Goal: Task Accomplishment & Management: Use online tool/utility

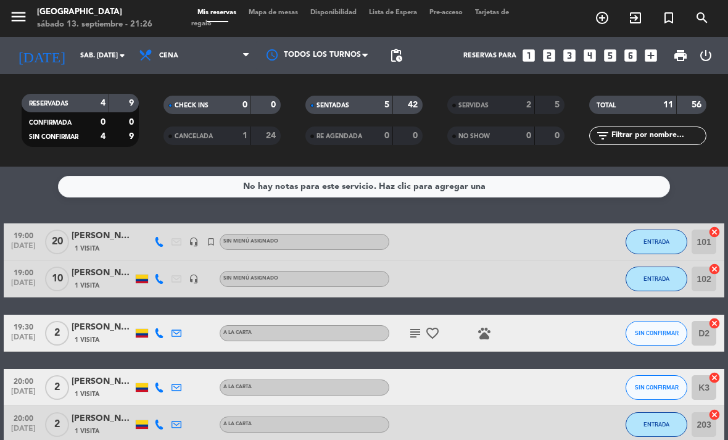
click at [667, 240] on span "ENTRADA" at bounding box center [657, 241] width 26 height 7
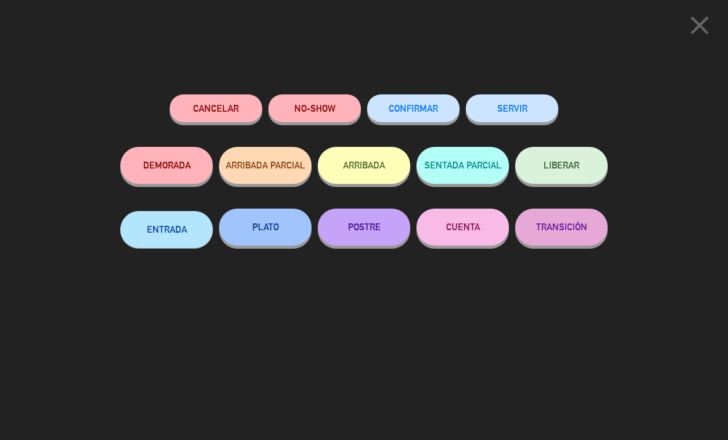
click at [278, 218] on button "PLATO" at bounding box center [265, 227] width 93 height 37
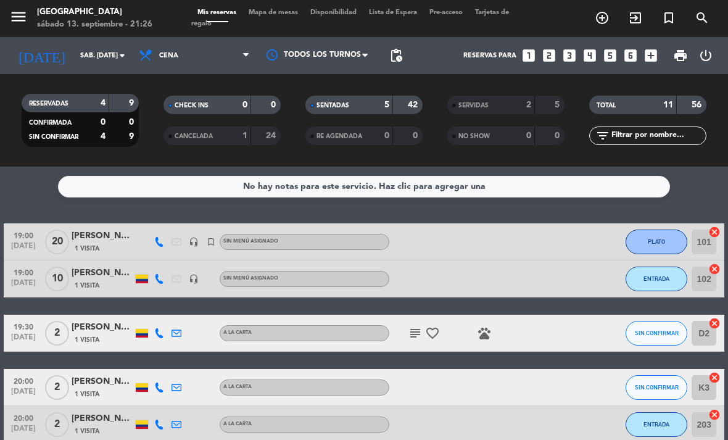
click at [660, 274] on button "ENTRADA" at bounding box center [657, 279] width 62 height 25
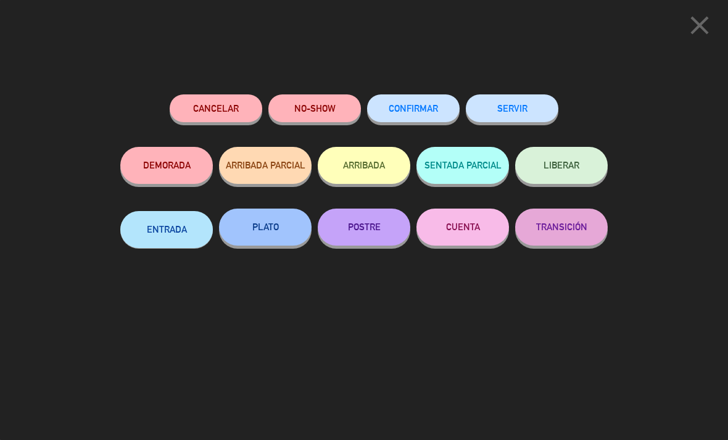
click at [267, 222] on button "PLATO" at bounding box center [265, 227] width 93 height 37
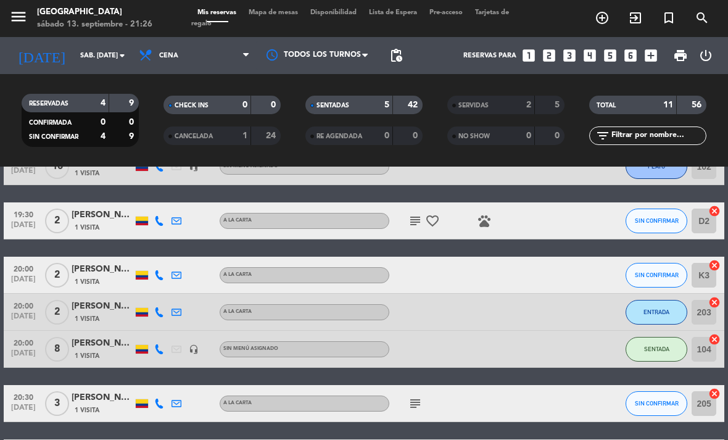
scroll to position [113, 0]
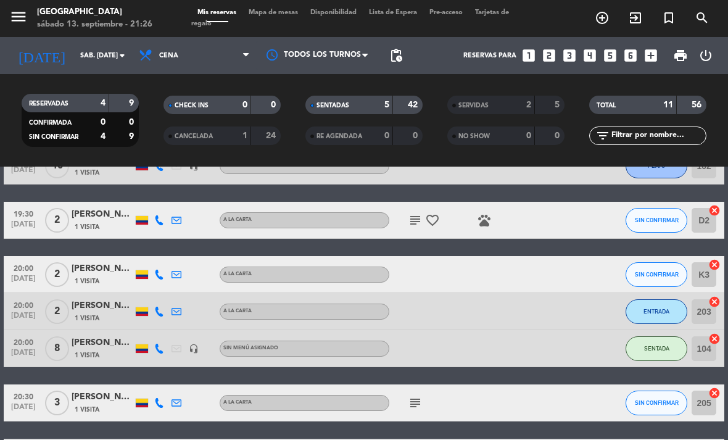
click at [655, 312] on span "ENTRADA" at bounding box center [657, 311] width 26 height 7
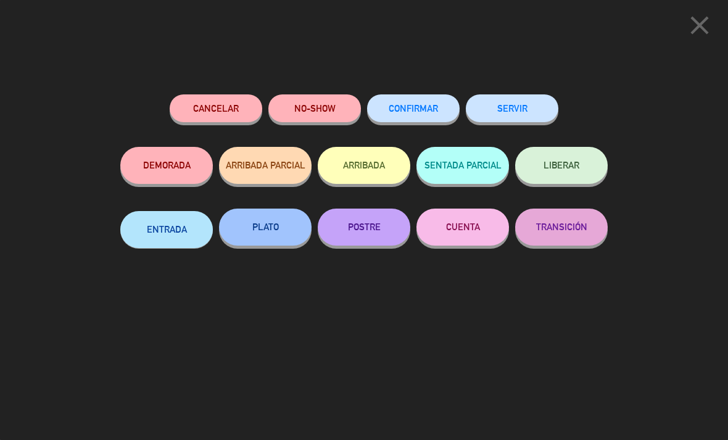
click at [282, 222] on button "PLATO" at bounding box center [265, 227] width 93 height 37
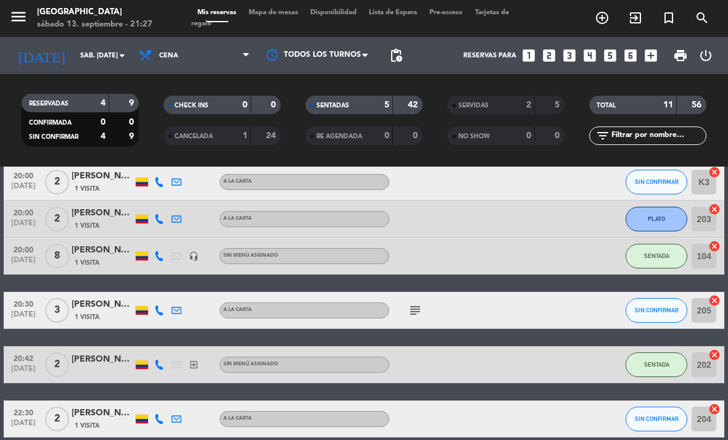
scroll to position [205, 0]
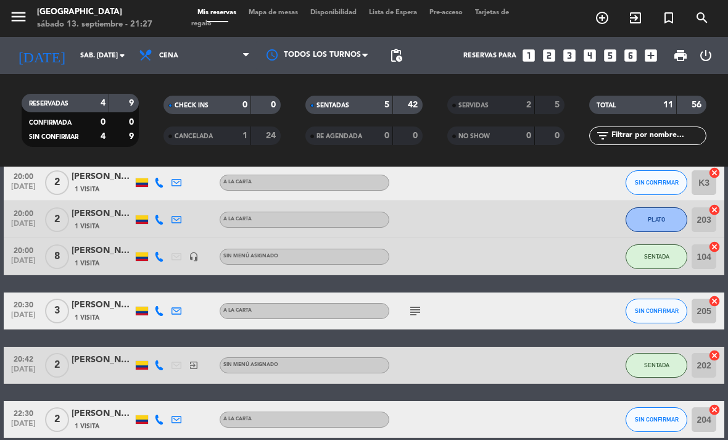
click at [654, 305] on button "SIN CONFIRMAR" at bounding box center [657, 311] width 62 height 25
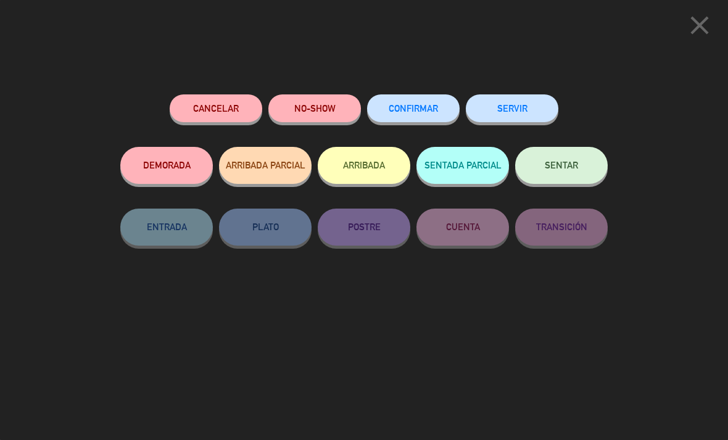
click at [564, 164] on span "SENTAR" at bounding box center [561, 165] width 33 height 10
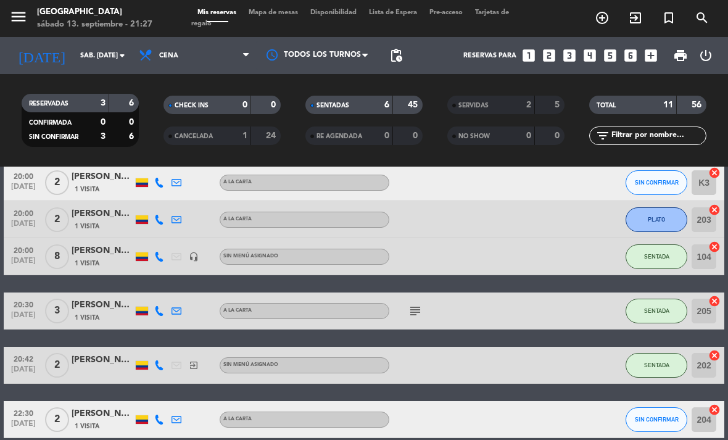
click at [656, 309] on span "SENTADA" at bounding box center [656, 310] width 25 height 7
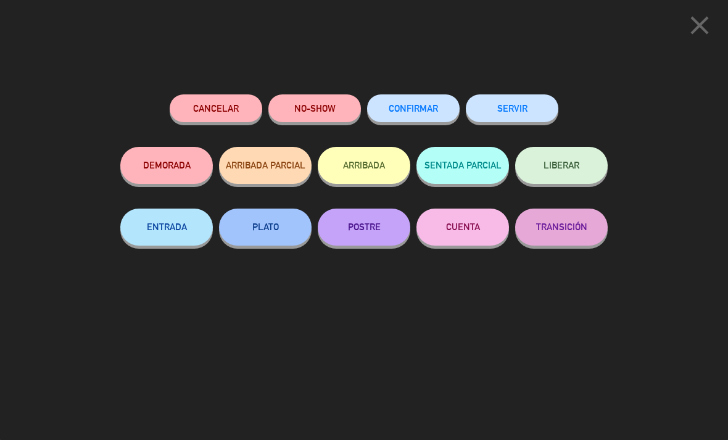
click at [465, 217] on button "CUENTA" at bounding box center [463, 227] width 93 height 37
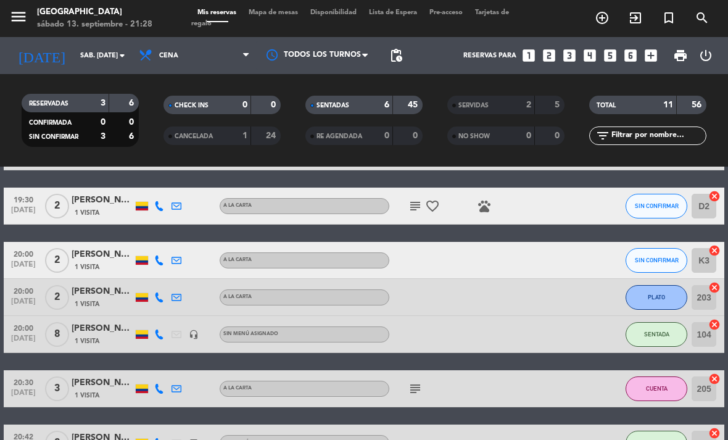
scroll to position [126, 0]
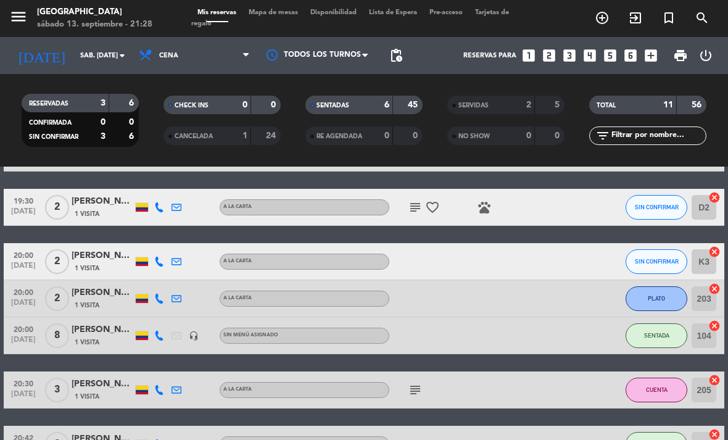
click at [654, 387] on span "CUENTA" at bounding box center [657, 389] width 22 height 7
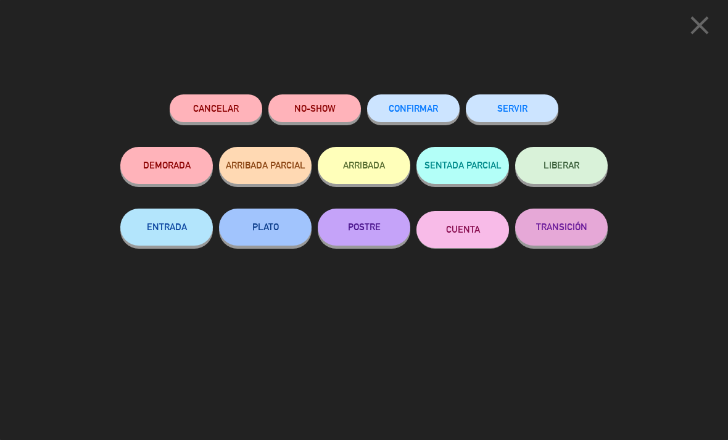
click at [573, 156] on button "LIBERAR" at bounding box center [561, 165] width 93 height 37
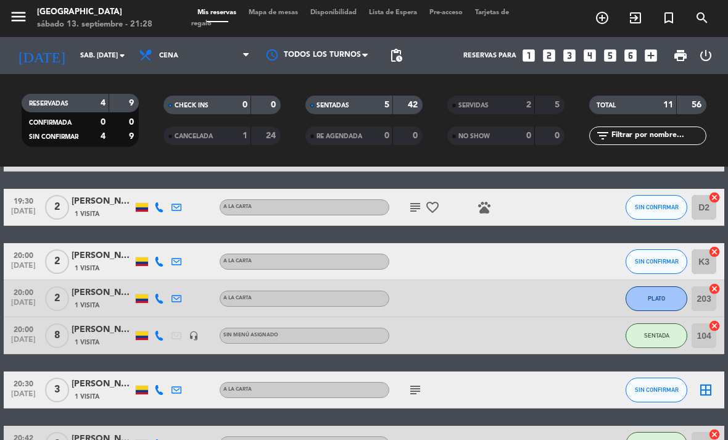
click at [657, 386] on span "SIN CONFIRMAR" at bounding box center [657, 389] width 44 height 7
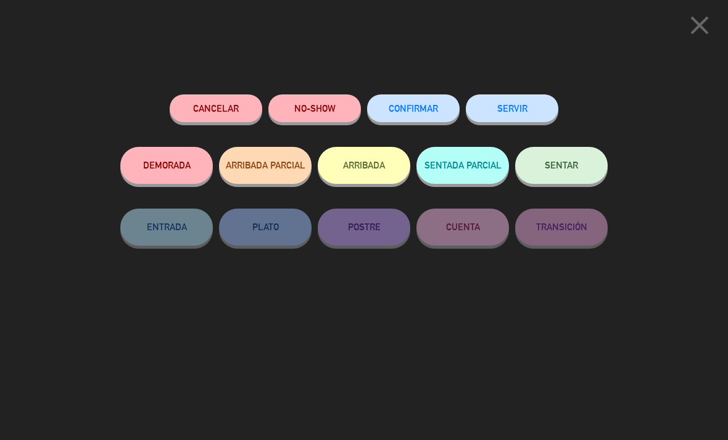
click at [521, 99] on button "SERVIR" at bounding box center [512, 108] width 93 height 28
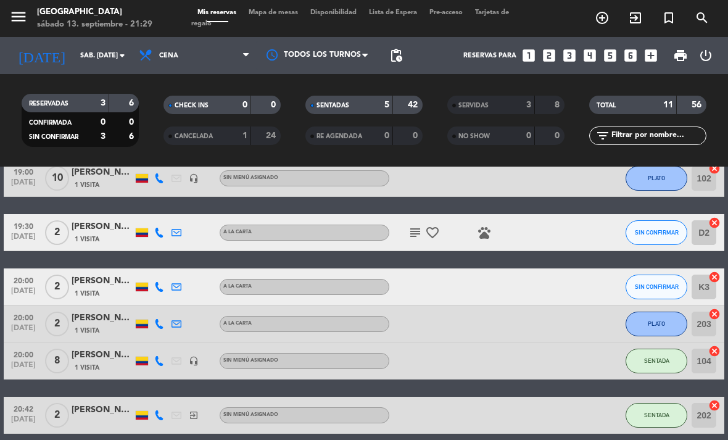
scroll to position [101, 0]
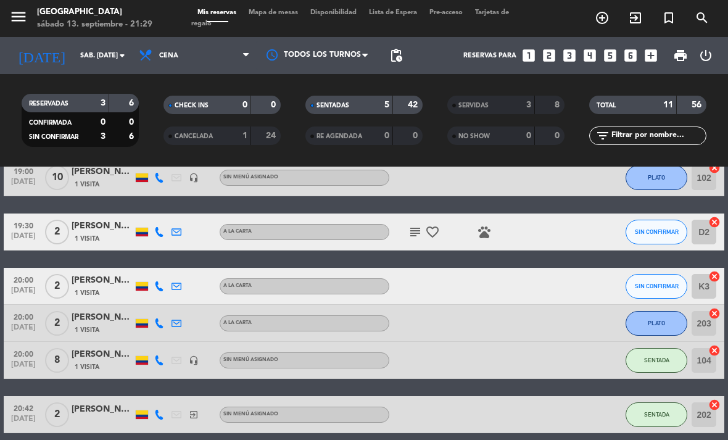
click at [656, 352] on button "SENTADA" at bounding box center [657, 360] width 62 height 25
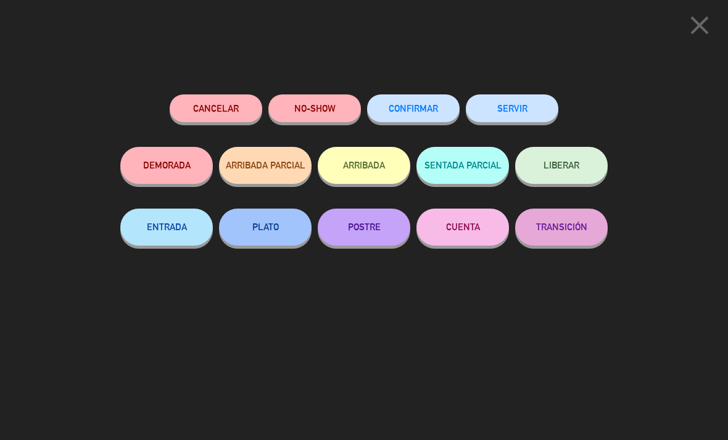
click at [173, 217] on button "ENTRADA" at bounding box center [166, 227] width 93 height 37
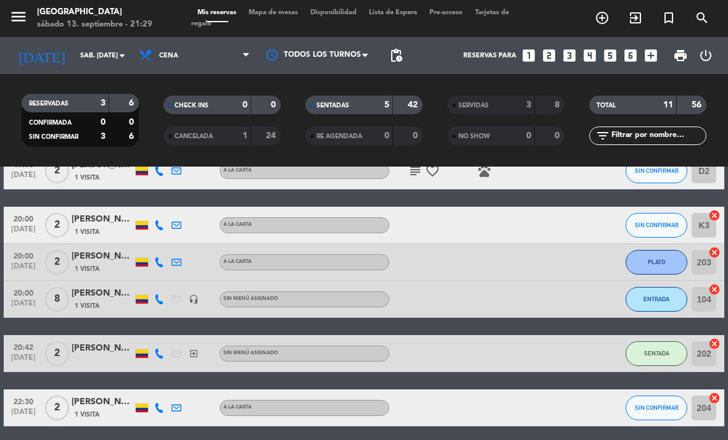
scroll to position [163, 0]
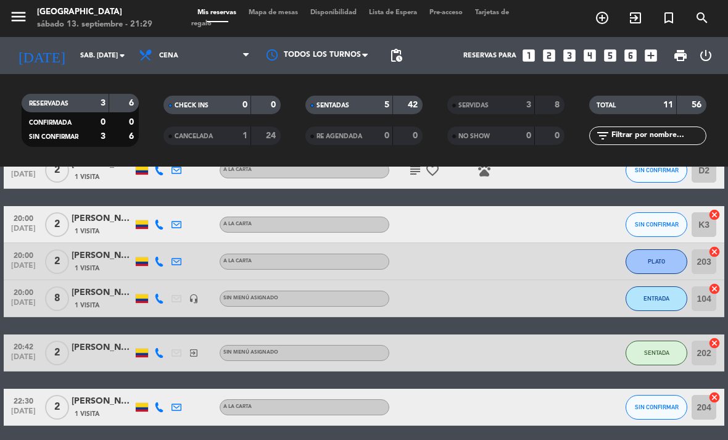
click at [656, 346] on button "SENTADA" at bounding box center [657, 353] width 62 height 25
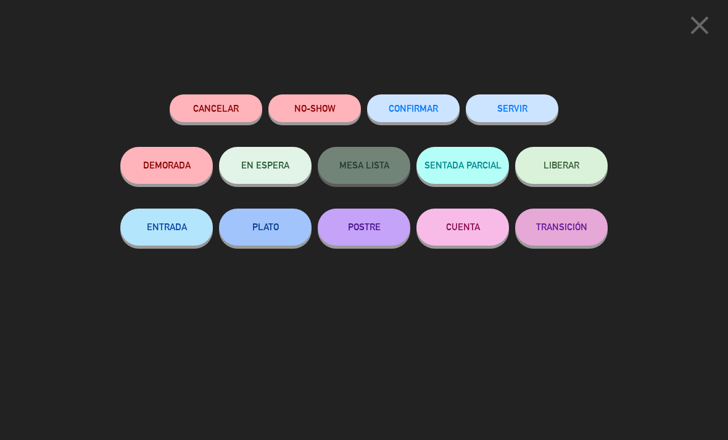
click at [156, 224] on button "ENTRADA" at bounding box center [166, 227] width 93 height 37
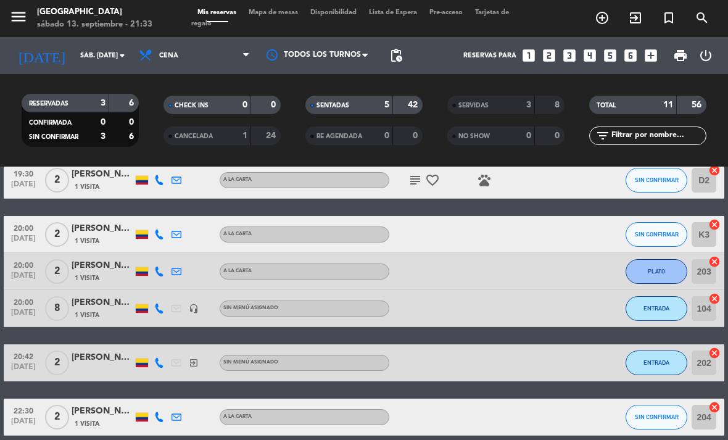
scroll to position [158, 0]
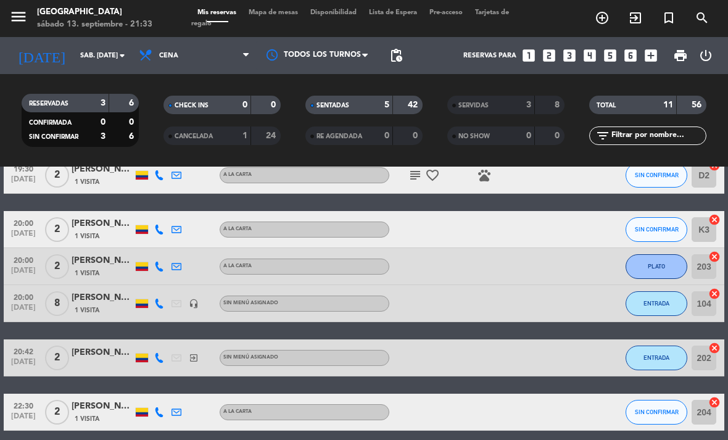
click at [390, 436] on div "No hay notas para este servicio. Haz clic para agregar una 19:00 [DATE] [PERSON…" at bounding box center [364, 303] width 728 height 273
click at [397, 422] on div at bounding box center [442, 412] width 104 height 36
click at [397, 427] on div at bounding box center [442, 412] width 104 height 36
click at [478, 432] on div "No hay notas para este servicio. Haz clic para agregar una 19:00 [DATE] [PERSON…" at bounding box center [364, 303] width 728 height 273
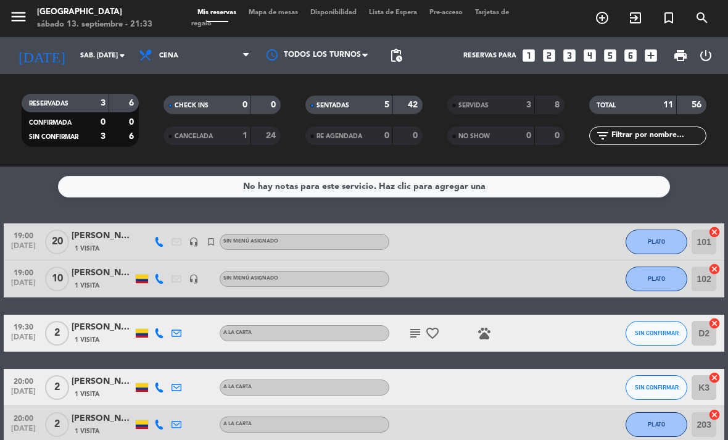
scroll to position [0, 0]
click at [662, 376] on button "SIN CONFIRMAR" at bounding box center [657, 387] width 62 height 25
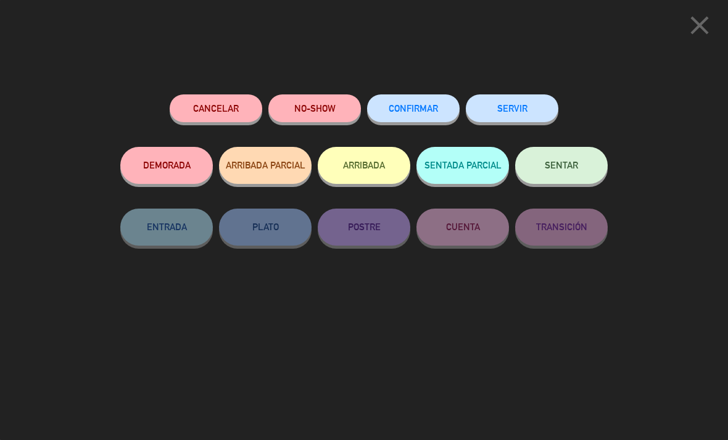
click at [562, 156] on button "SENTAR" at bounding box center [561, 165] width 93 height 37
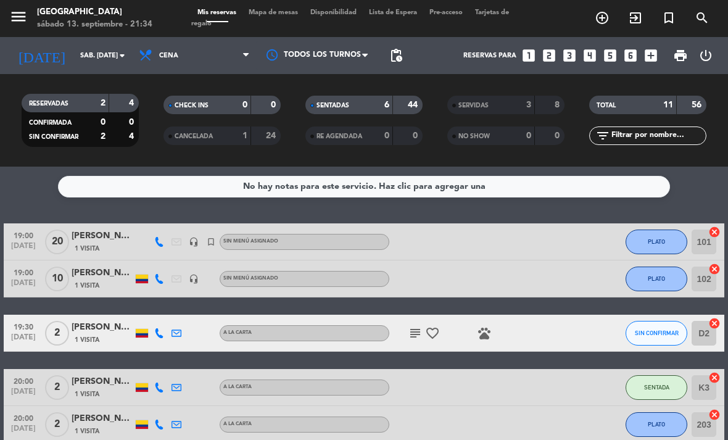
click at [650, 385] on span "SENTADA" at bounding box center [656, 387] width 25 height 7
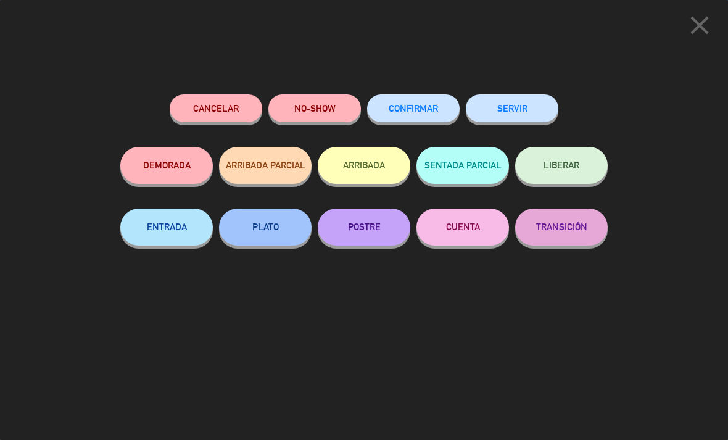
click at [262, 219] on button "PLATO" at bounding box center [265, 227] width 93 height 37
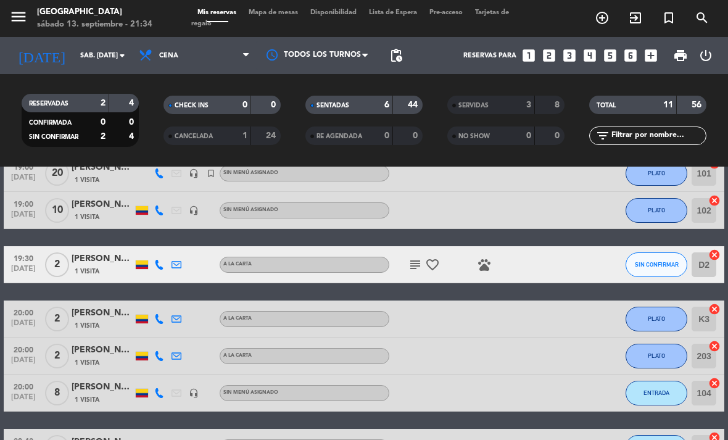
scroll to position [59, 0]
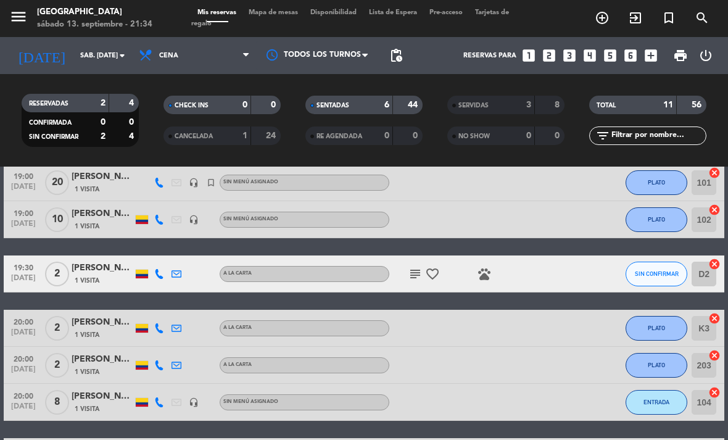
click at [647, 273] on span "SIN CONFIRMAR" at bounding box center [657, 273] width 44 height 7
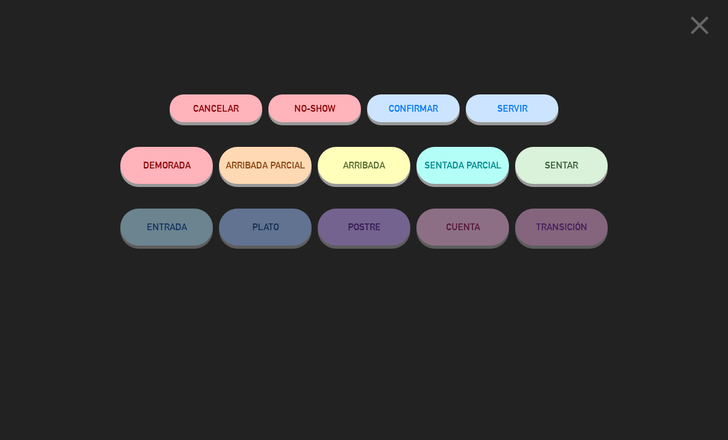
click at [307, 103] on button "NO-SHOW" at bounding box center [315, 108] width 93 height 28
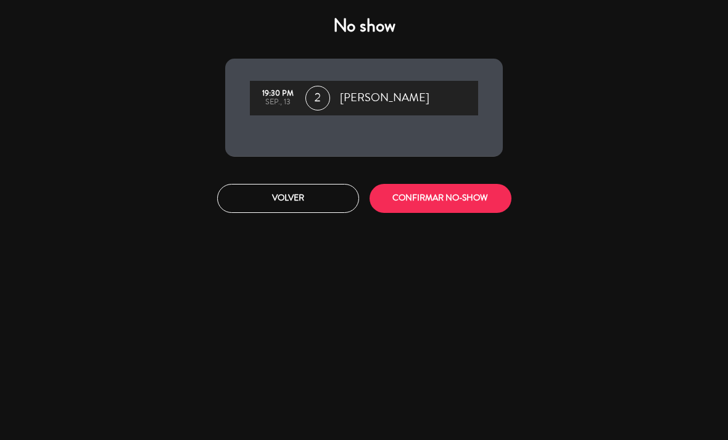
click at [436, 193] on button "CONFIRMAR NO-SHOW" at bounding box center [441, 198] width 142 height 29
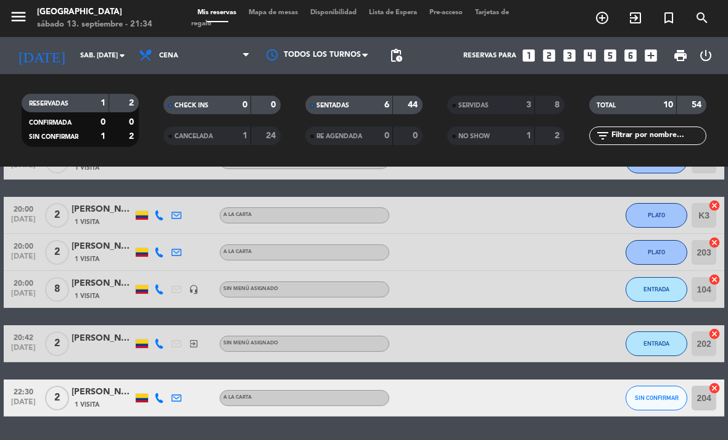
scroll to position [117, 0]
